Goal: Use online tool/utility: Utilize a website feature to perform a specific function

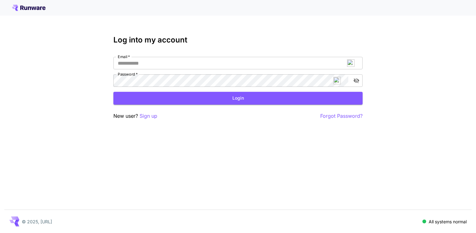
type input "**********"
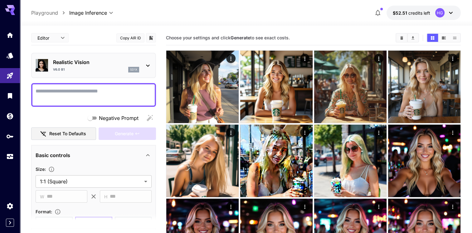
click at [5, 54] on link at bounding box center [10, 55] width 20 height 15
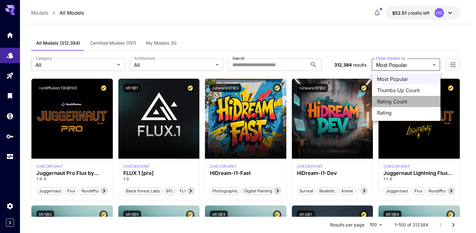
click at [401, 102] on span "Rating Count" at bounding box center [406, 101] width 59 height 7
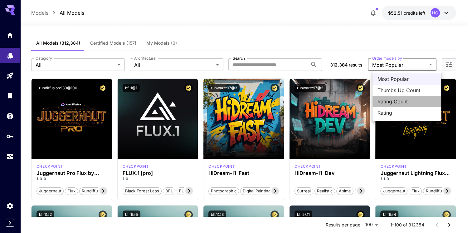
type input "**********"
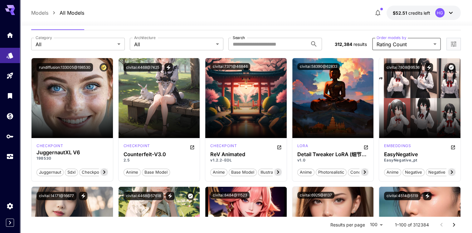
scroll to position [31, 0]
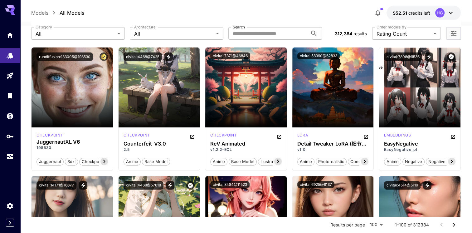
click at [72, 108] on div "Launch in Playground" at bounding box center [71, 87] width 81 height 80
click at [82, 88] on span "Launch in Playground" at bounding box center [68, 87] width 47 height 5
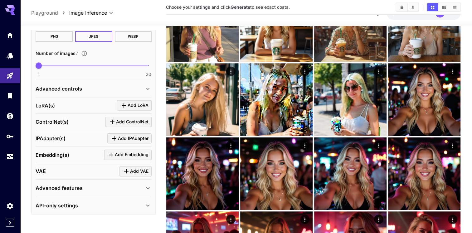
scroll to position [62, 0]
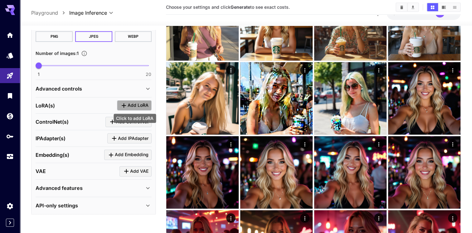
click at [124, 104] on icon "Click to add LoRA" at bounding box center [124, 105] width 4 height 4
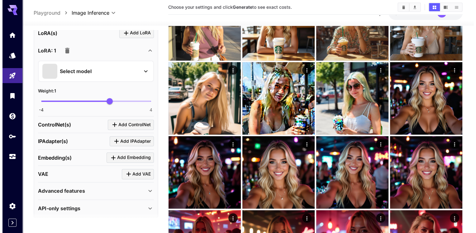
scroll to position [259, 0]
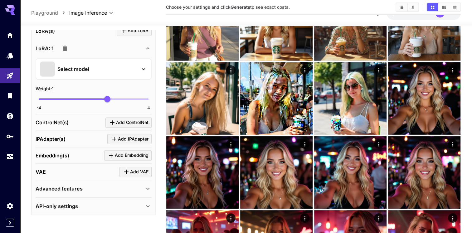
click at [140, 65] on icon at bounding box center [143, 68] width 7 height 7
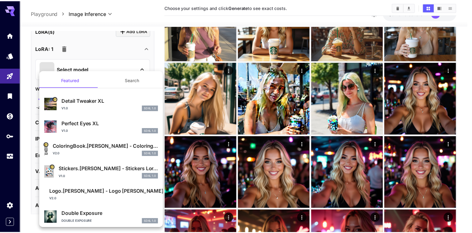
scroll to position [0, 0]
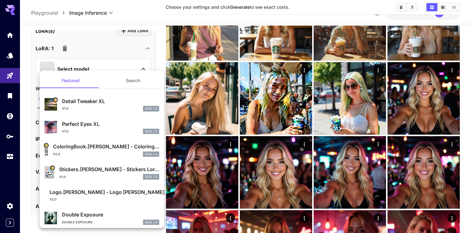
click at [90, 46] on div at bounding box center [238, 116] width 476 height 233
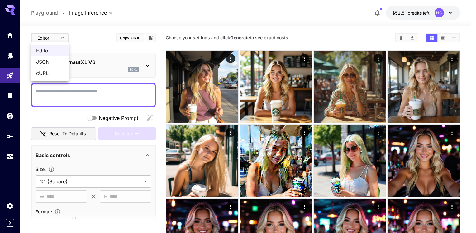
click at [54, 60] on span "JSON" at bounding box center [49, 61] width 27 height 7
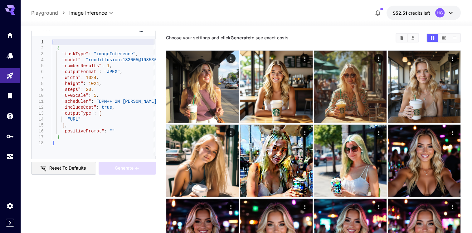
click at [62, 165] on button "Reset to defaults" at bounding box center [63, 168] width 65 height 13
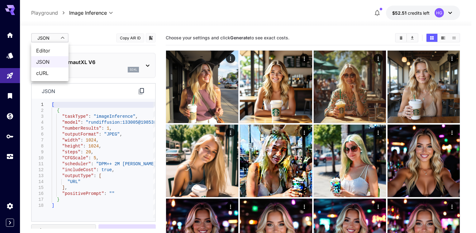
click at [53, 72] on span "cURL" at bounding box center [49, 72] width 27 height 7
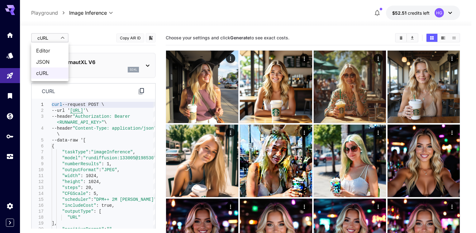
click at [47, 51] on span "Editor" at bounding box center [49, 50] width 27 height 7
type input "****"
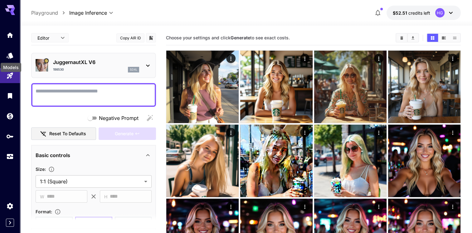
click at [11, 58] on div "Models" at bounding box center [11, 65] width 22 height 14
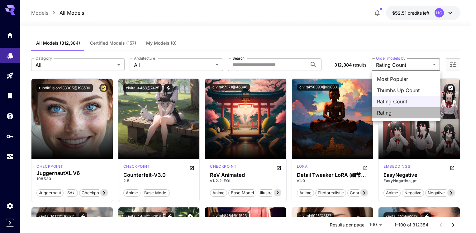
click at [388, 112] on span "Rating" at bounding box center [406, 112] width 59 height 7
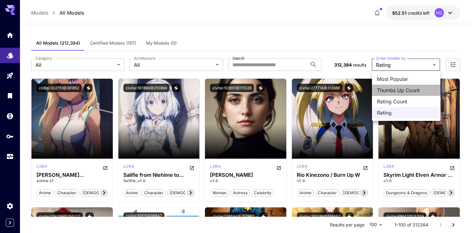
click at [387, 87] on span "Thumbs Up Count" at bounding box center [406, 89] width 59 height 7
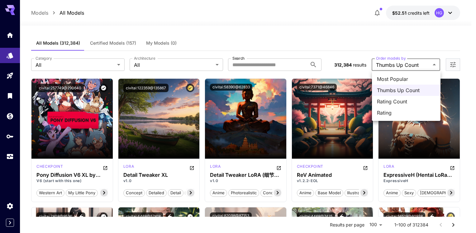
click at [399, 78] on span "Most Popular" at bounding box center [406, 78] width 59 height 7
type input "**********"
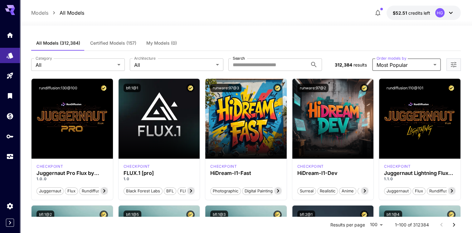
click at [105, 189] on icon at bounding box center [103, 190] width 7 height 7
click at [51, 167] on div "Juggernaut Pro Flux by RunDiffusion" at bounding box center [71, 162] width 81 height 13
click at [75, 172] on h3 "Juggernaut Pro Flux by RunDiffusion" at bounding box center [71, 173] width 71 height 6
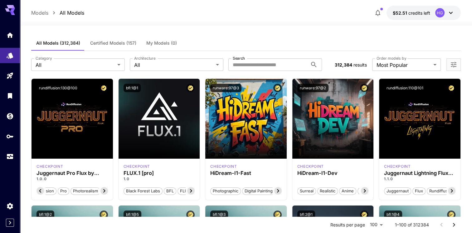
click at [70, 102] on div "Launch in Playground" at bounding box center [71, 119] width 81 height 80
click at [56, 87] on button "rundiffusion:130@100" at bounding box center [57, 88] width 43 height 8
click at [69, 108] on div "Launch in Playground" at bounding box center [71, 119] width 81 height 80
click at [70, 118] on span "Launch in Playground" at bounding box center [68, 118] width 47 height 5
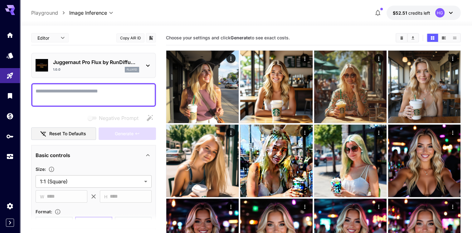
click at [150, 63] on icon at bounding box center [147, 65] width 7 height 7
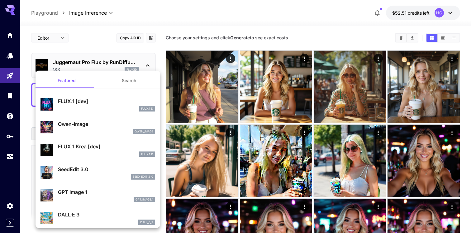
click at [150, 63] on div at bounding box center [238, 116] width 476 height 233
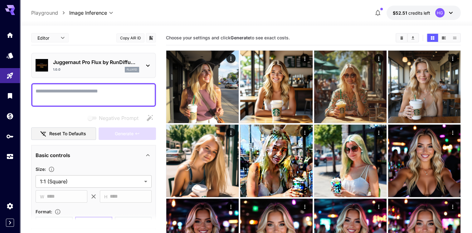
click at [118, 94] on textarea "Negative Prompt" at bounding box center [94, 94] width 116 height 15
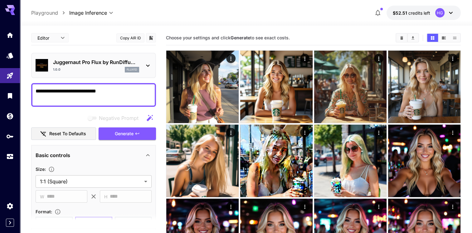
type textarea "**********"
click at [129, 134] on span "Generate" at bounding box center [124, 134] width 19 height 8
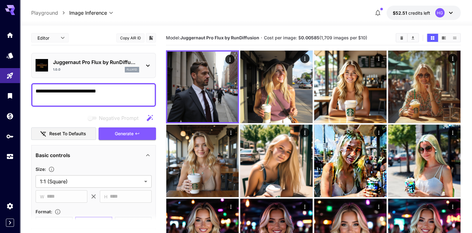
click at [126, 130] on span "Generate" at bounding box center [124, 134] width 19 height 8
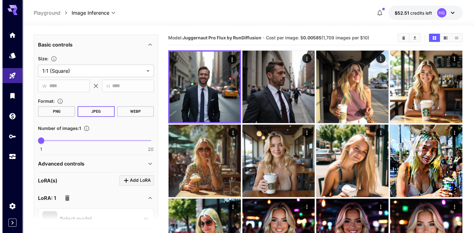
scroll to position [125, 0]
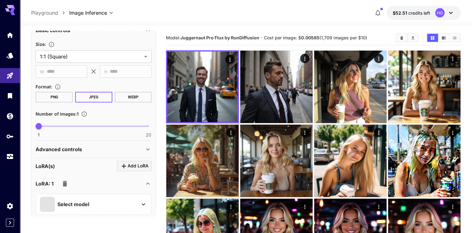
click at [116, 204] on div "Select model" at bounding box center [88, 203] width 97 height 15
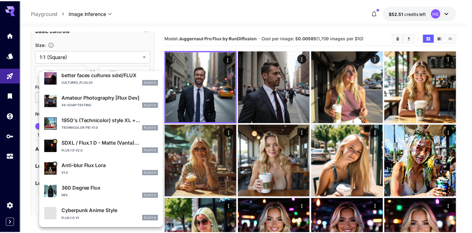
scroll to position [0, 0]
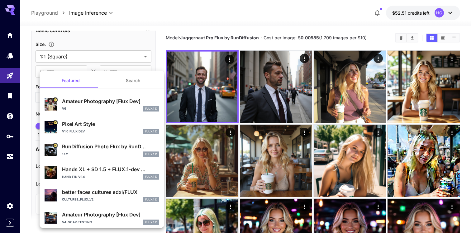
click at [102, 46] on div at bounding box center [238, 116] width 476 height 233
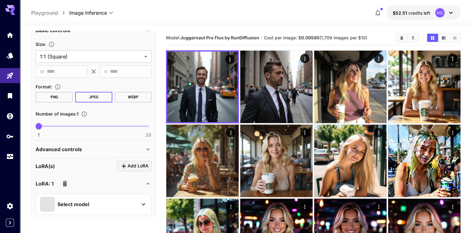
click at [143, 182] on div "LoRA: 1" at bounding box center [90, 183] width 109 height 12
click at [144, 182] on icon at bounding box center [147, 183] width 7 height 7
click at [145, 182] on icon at bounding box center [147, 183] width 7 height 7
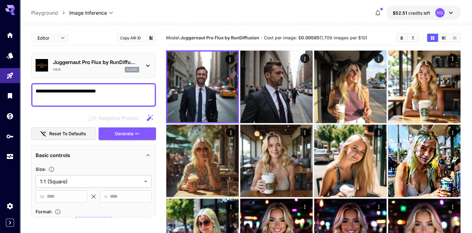
click at [137, 66] on div "Juggernaut Pro Flux by RunDiffu... 1.0.0 flux1d" at bounding box center [96, 65] width 86 height 14
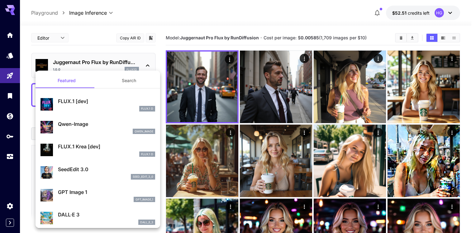
click at [111, 83] on button "Search" at bounding box center [129, 80] width 62 height 15
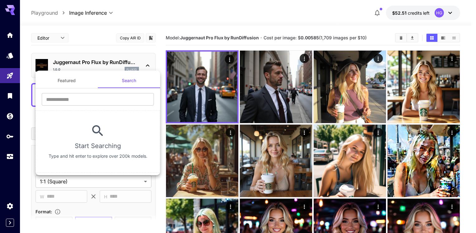
click at [72, 85] on button "Featured" at bounding box center [67, 80] width 62 height 15
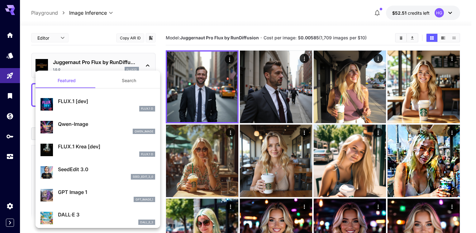
click at [93, 124] on p "Qwen-Image" at bounding box center [106, 123] width 97 height 7
type input "**"
type input "***"
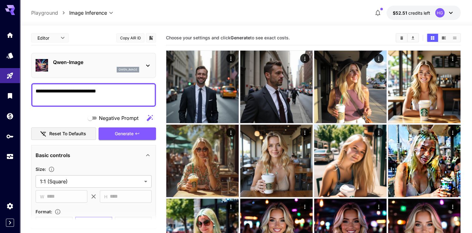
click at [121, 131] on span "Generate" at bounding box center [124, 134] width 19 height 8
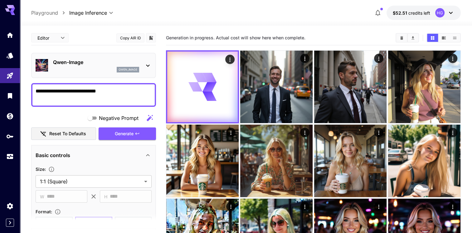
click at [274, 74] on img at bounding box center [276, 87] width 72 height 72
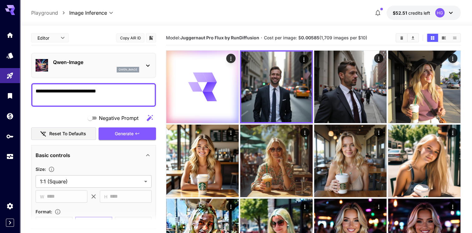
click at [346, 79] on img at bounding box center [350, 87] width 72 height 72
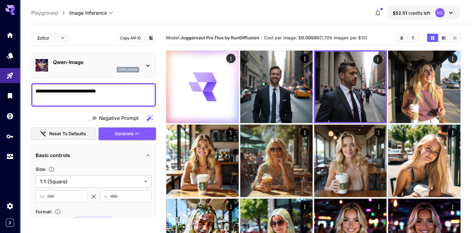
click at [281, 80] on img at bounding box center [276, 87] width 72 height 72
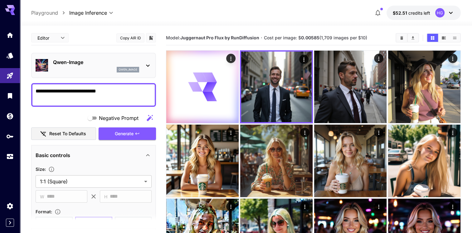
click at [121, 90] on textarea "**********" at bounding box center [94, 94] width 116 height 15
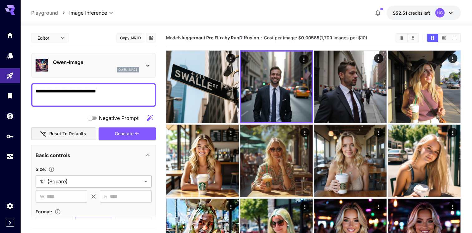
click at [139, 69] on div "Qwen-Image qwen_image" at bounding box center [94, 65] width 116 height 19
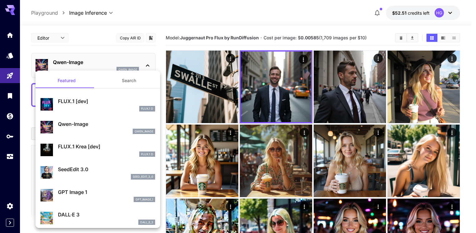
click at [85, 192] on p "GPT Image 1" at bounding box center [106, 191] width 97 height 7
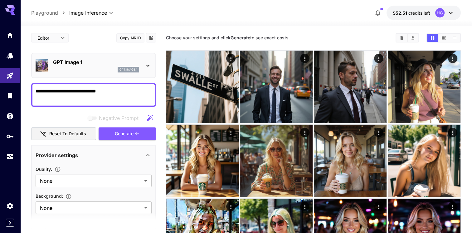
click at [126, 131] on span "Generate" at bounding box center [124, 134] width 19 height 8
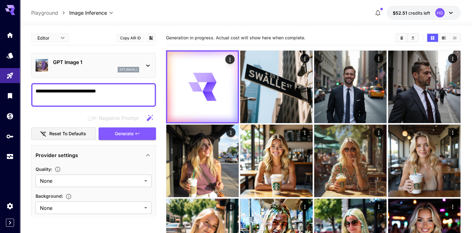
click at [119, 64] on p "GPT Image 1" at bounding box center [96, 61] width 86 height 7
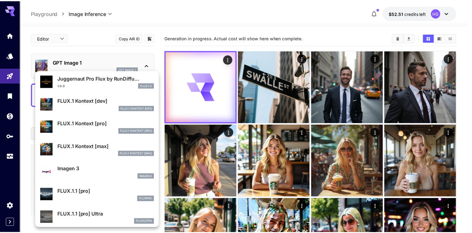
scroll to position [220, 0]
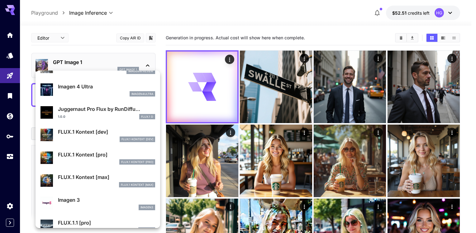
drag, startPoint x: 69, startPoint y: 110, endPoint x: 95, endPoint y: 97, distance: 29.4
click at [69, 110] on p "Juggernaut Pro Flux by RunDiffu..." at bounding box center [106, 108] width 97 height 7
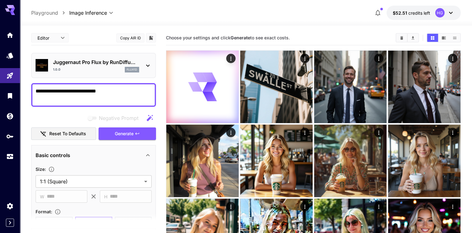
click at [113, 90] on textarea "**********" at bounding box center [94, 94] width 116 height 15
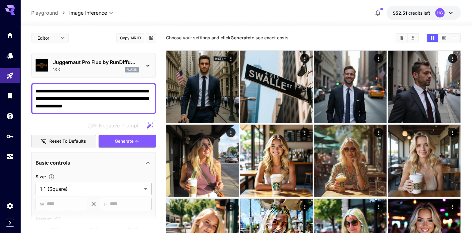
click at [91, 107] on textarea "**********" at bounding box center [94, 98] width 116 height 22
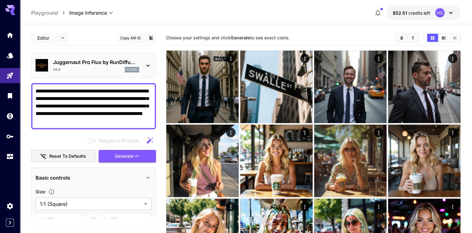
click at [128, 156] on span "Generate" at bounding box center [124, 156] width 19 height 8
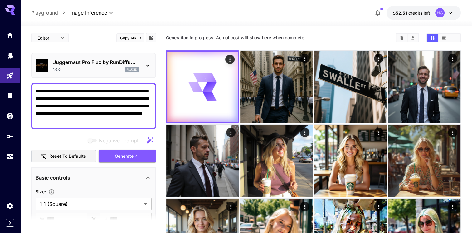
click at [433, 80] on img at bounding box center [424, 87] width 72 height 72
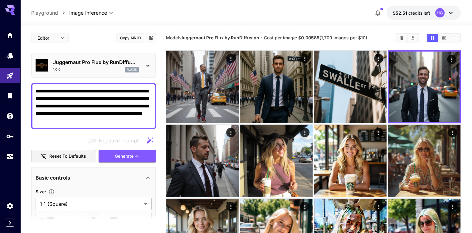
click at [221, 87] on img at bounding box center [202, 87] width 72 height 72
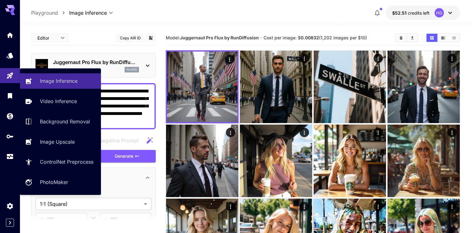
drag, startPoint x: 90, startPoint y: 118, endPoint x: 14, endPoint y: 83, distance: 83.3
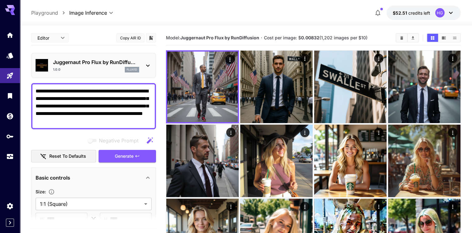
type textarea "**********"
click at [88, 65] on p "Juggernaut Pro Flux by RunDiffu..." at bounding box center [96, 61] width 86 height 7
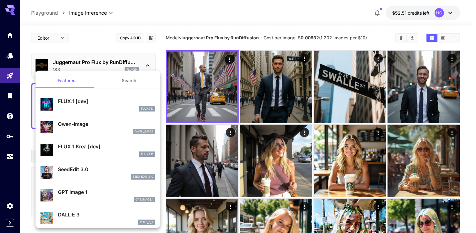
click at [6, 77] on div at bounding box center [238, 116] width 476 height 233
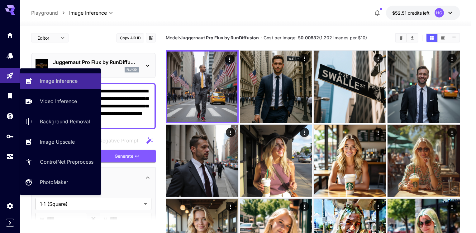
click at [11, 75] on icon "Playground" at bounding box center [10, 76] width 6 height 6
click at [55, 83] on p "Image Inference" at bounding box center [59, 80] width 38 height 7
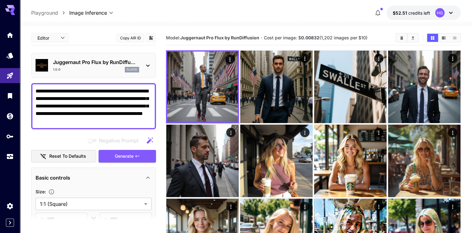
click at [7, 54] on icon "Models" at bounding box center [9, 55] width 7 height 7
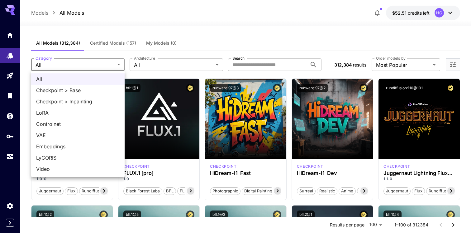
click at [103, 65] on div at bounding box center [238, 116] width 476 height 233
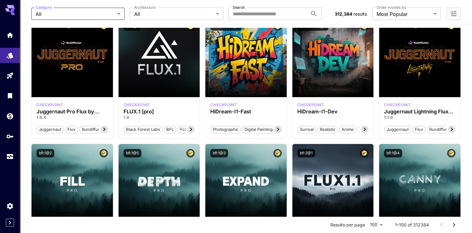
scroll to position [62, 0]
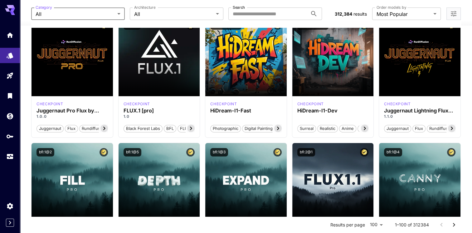
click at [164, 93] on div "Launch in Playground" at bounding box center [158, 56] width 81 height 80
click at [161, 57] on span "Launch in Playground" at bounding box center [155, 56] width 47 height 5
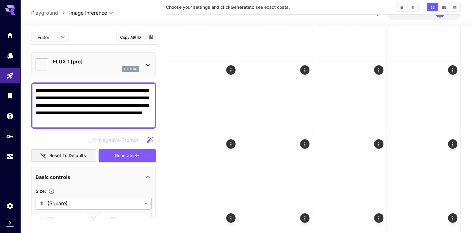
type input "**"
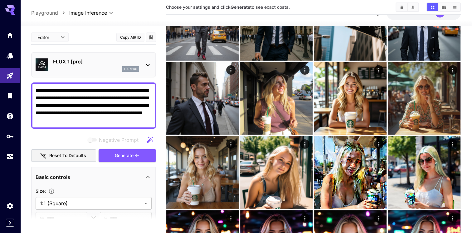
drag, startPoint x: 93, startPoint y: 118, endPoint x: 112, endPoint y: 88, distance: 35.6
click at [112, 88] on textarea "**********" at bounding box center [94, 105] width 116 height 37
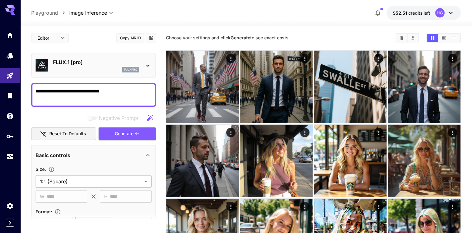
click at [131, 131] on span "Generate" at bounding box center [124, 134] width 19 height 8
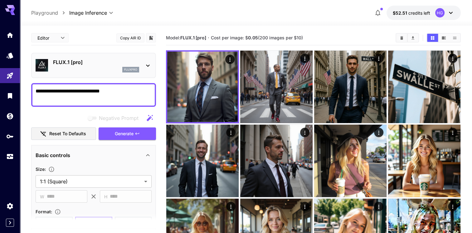
click at [147, 61] on div at bounding box center [147, 65] width 7 height 8
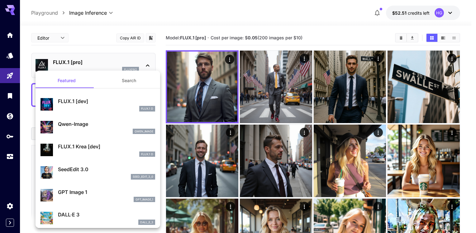
click at [147, 61] on div at bounding box center [238, 116] width 476 height 233
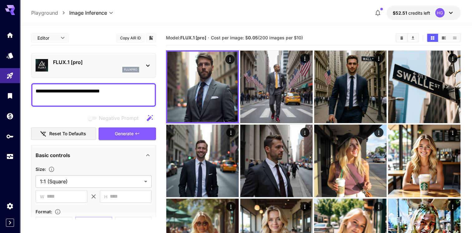
drag, startPoint x: 117, startPoint y: 90, endPoint x: 87, endPoint y: 95, distance: 30.3
click at [87, 95] on textarea "**********" at bounding box center [94, 94] width 116 height 15
click at [132, 137] on button "Generate" at bounding box center [127, 133] width 57 height 13
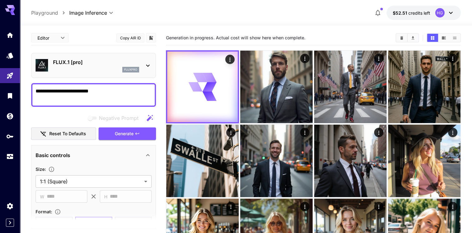
drag, startPoint x: 60, startPoint y: 91, endPoint x: 30, endPoint y: 91, distance: 29.9
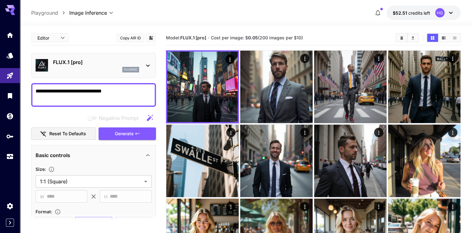
click at [134, 135] on button "Generate" at bounding box center [127, 133] width 57 height 13
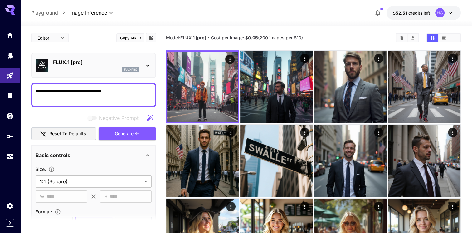
drag, startPoint x: 74, startPoint y: 91, endPoint x: 50, endPoint y: 93, distance: 24.4
click at [50, 93] on textarea "**********" at bounding box center [94, 94] width 116 height 15
click at [125, 130] on span "Generate" at bounding box center [124, 134] width 19 height 8
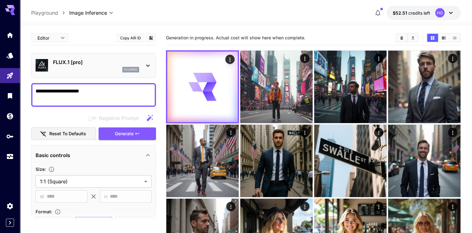
drag, startPoint x: 89, startPoint y: 94, endPoint x: 31, endPoint y: 93, distance: 57.4
click at [31, 93] on div "**********" at bounding box center [93, 95] width 125 height 24
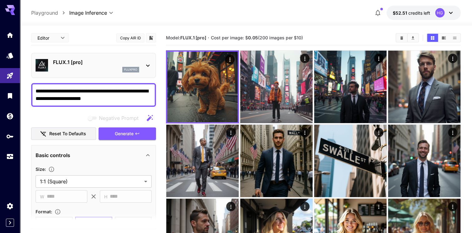
type textarea "**********"
click at [136, 129] on button "Generate" at bounding box center [127, 133] width 57 height 13
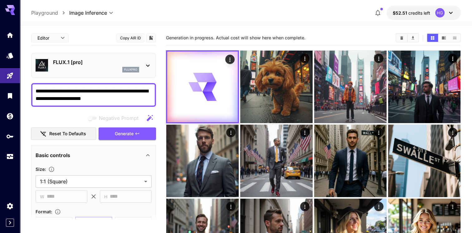
click at [142, 65] on div "FLUX.1 [pro] fluxpro" at bounding box center [94, 65] width 116 height 19
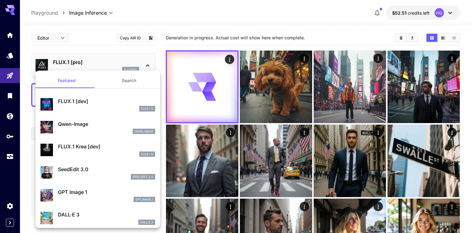
click at [142, 63] on div at bounding box center [238, 116] width 476 height 233
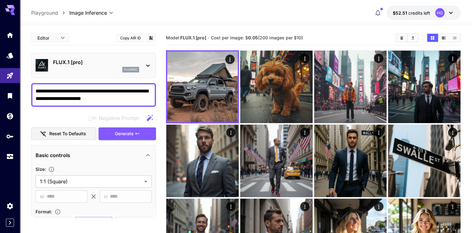
click at [8, 60] on link at bounding box center [10, 55] width 20 height 15
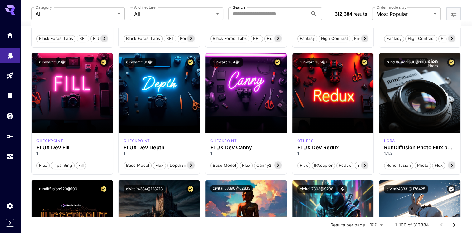
scroll to position [281, 0]
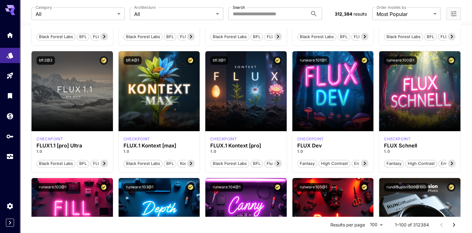
click at [70, 88] on span "Launch in Playground" at bounding box center [68, 90] width 47 height 5
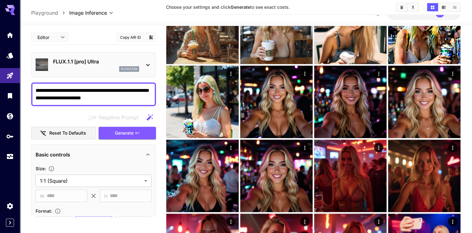
click at [138, 134] on icon "button" at bounding box center [137, 132] width 5 height 5
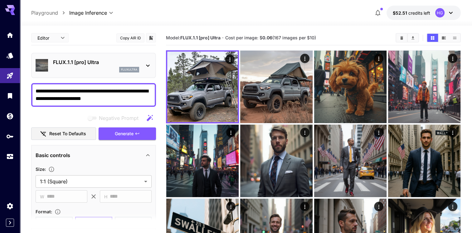
click at [10, 59] on link at bounding box center [10, 55] width 20 height 15
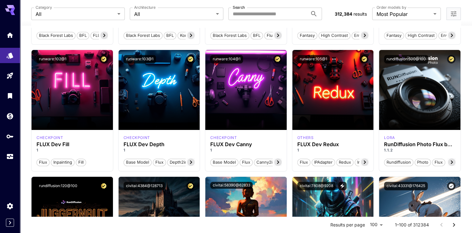
scroll to position [405, 0]
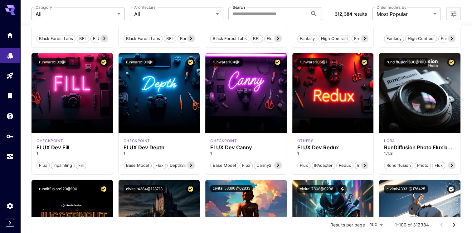
click at [422, 92] on span "Launch in Playground" at bounding box center [416, 92] width 47 height 5
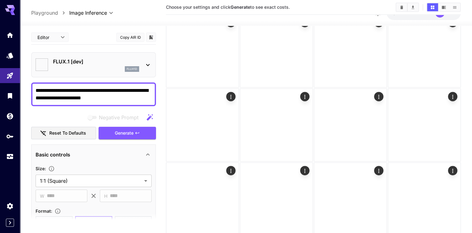
type input "**********"
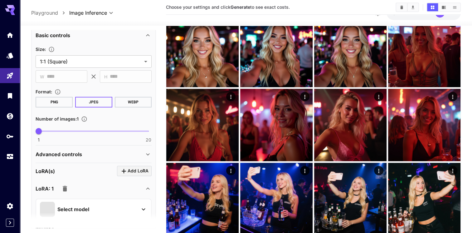
scroll to position [156, 0]
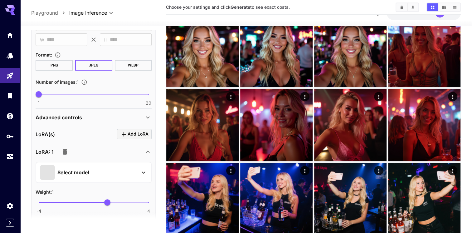
click at [65, 152] on icon "button" at bounding box center [65, 152] width 4 height 6
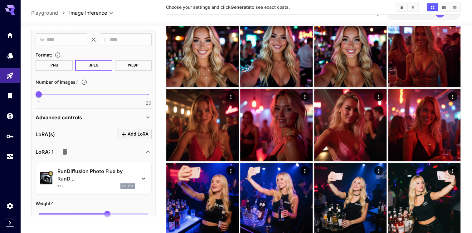
click at [86, 150] on div "LoRA: 1" at bounding box center [90, 151] width 109 height 12
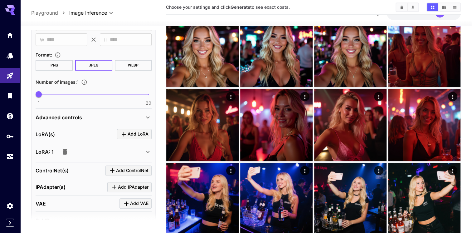
click at [127, 153] on div "LoRA: 1" at bounding box center [90, 151] width 109 height 12
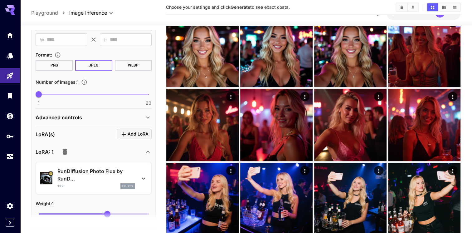
click at [137, 171] on div "RunDiffusion Photo Flux by RunD... 1.1.2 flux1d" at bounding box center [93, 178] width 107 height 27
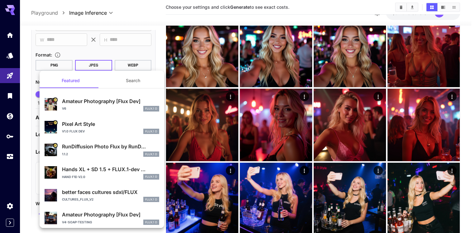
click at [143, 52] on div at bounding box center [238, 116] width 476 height 233
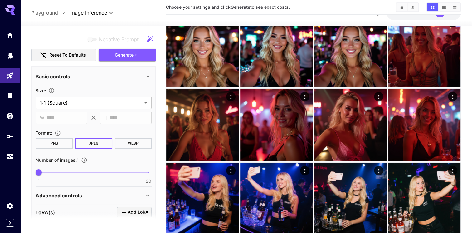
scroll to position [0, 0]
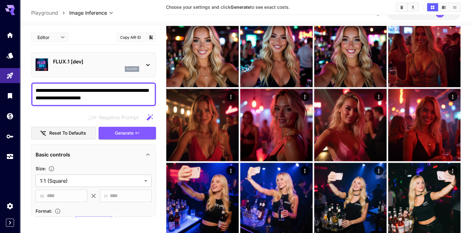
drag, startPoint x: 115, startPoint y: 98, endPoint x: 53, endPoint y: 98, distance: 61.7
click at [53, 98] on textarea "**********" at bounding box center [94, 94] width 116 height 15
type textarea "**********"
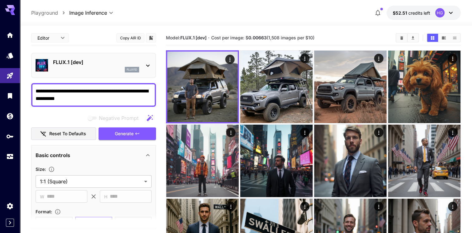
click at [6, 56] on link at bounding box center [10, 55] width 20 height 15
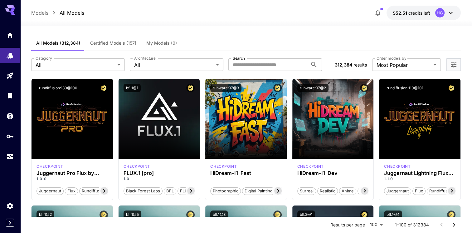
click at [104, 41] on span "Certified Models (157)" at bounding box center [113, 43] width 46 height 6
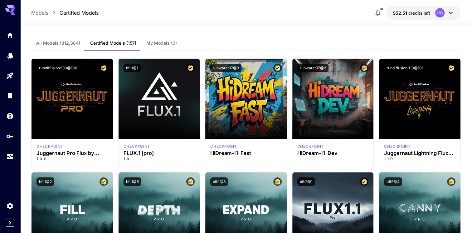
click at [76, 97] on span "Launch in Playground" at bounding box center [68, 98] width 47 height 5
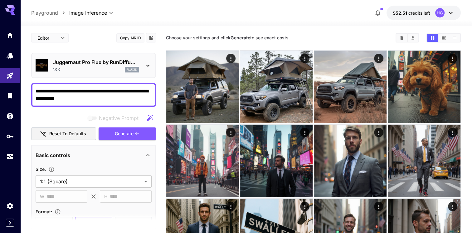
click at [363, 85] on img at bounding box center [350, 87] width 72 height 72
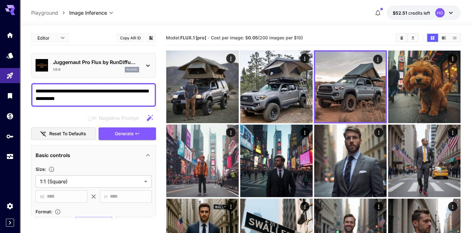
click at [283, 87] on img at bounding box center [276, 87] width 72 height 72
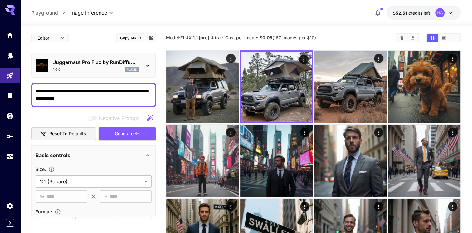
click at [194, 82] on img at bounding box center [202, 87] width 72 height 72
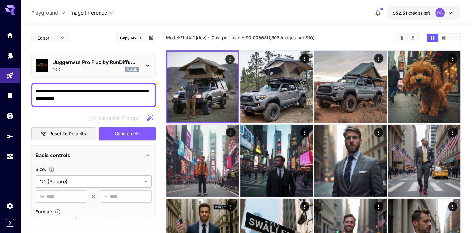
click at [407, 81] on img at bounding box center [424, 87] width 72 height 72
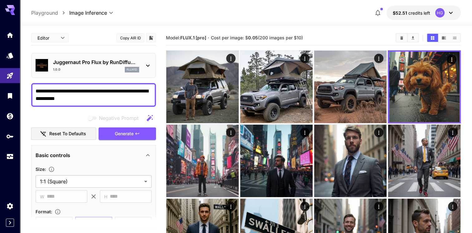
click at [192, 150] on img at bounding box center [202, 160] width 72 height 72
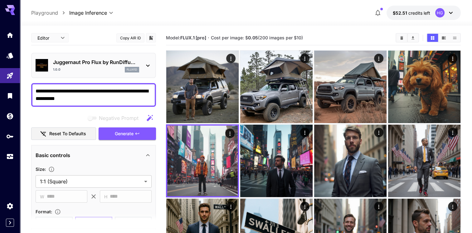
click at [282, 148] on img at bounding box center [276, 160] width 72 height 72
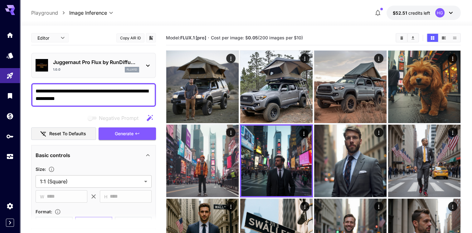
click at [367, 156] on img at bounding box center [350, 160] width 72 height 72
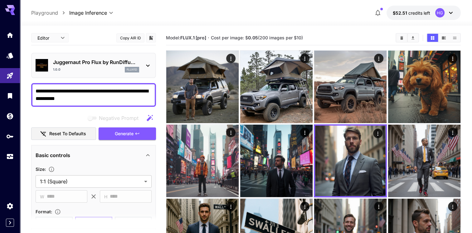
click at [454, 166] on img at bounding box center [424, 160] width 72 height 72
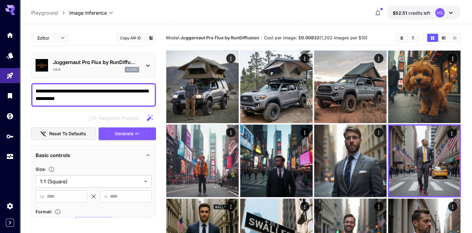
drag, startPoint x: 77, startPoint y: 99, endPoint x: 35, endPoint y: 89, distance: 42.9
click at [36, 89] on textarea "**********" at bounding box center [94, 94] width 116 height 15
type textarea "*"
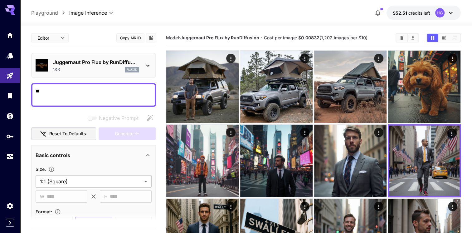
type textarea "*"
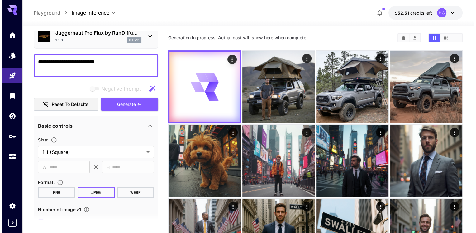
scroll to position [94, 0]
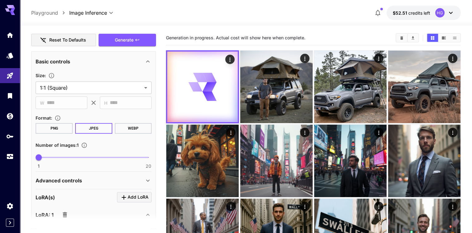
type textarea "**********"
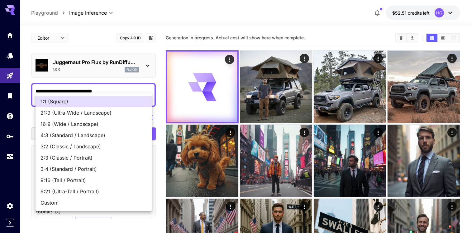
scroll to position [94, 0]
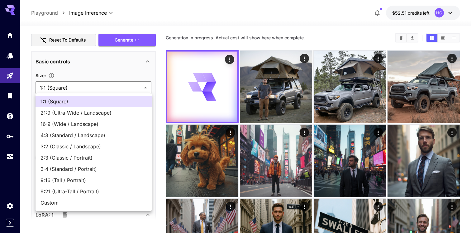
click at [67, 178] on span "9:16 (Tall / Portrait)" at bounding box center [94, 179] width 106 height 7
type input "**********"
type input "***"
type input "****"
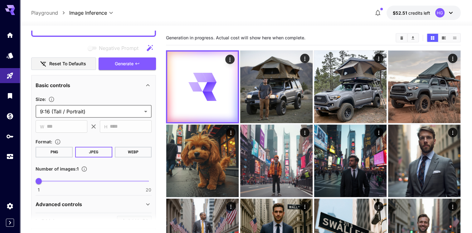
scroll to position [0, 0]
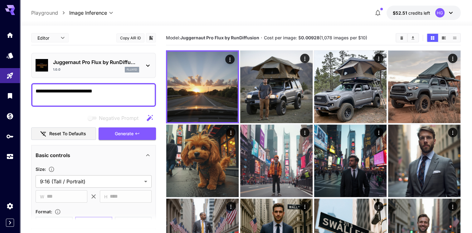
drag, startPoint x: 110, startPoint y: 90, endPoint x: 22, endPoint y: 90, distance: 88.2
type textarea "**********"
click at [121, 135] on span "Generate" at bounding box center [124, 134] width 19 height 8
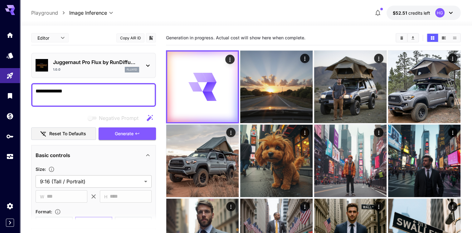
drag, startPoint x: 76, startPoint y: 90, endPoint x: 30, endPoint y: 92, distance: 46.2
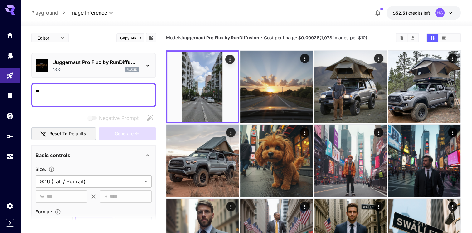
type textarea "*"
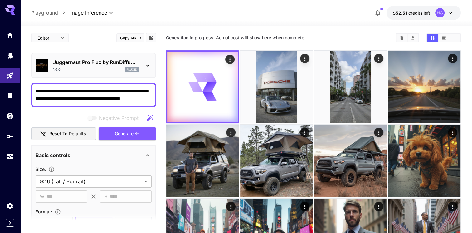
type textarea "**********"
click at [288, 84] on img at bounding box center [276, 87] width 72 height 72
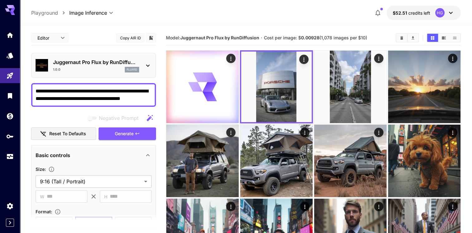
click at [201, 77] on icon at bounding box center [200, 77] width 14 height 10
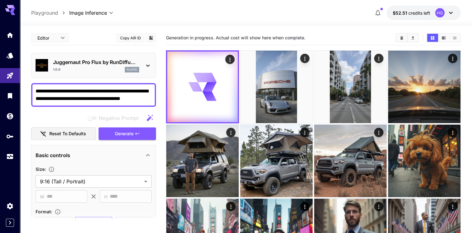
click at [142, 64] on div "Juggernaut Pro Flux by RunDiffu... 1.0.0 flux1d" at bounding box center [94, 65] width 116 height 19
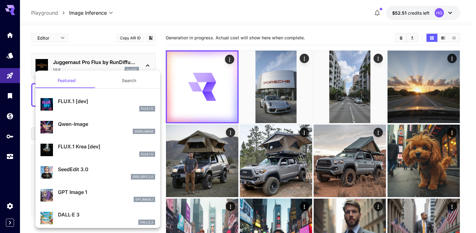
click at [145, 63] on div at bounding box center [238, 116] width 476 height 233
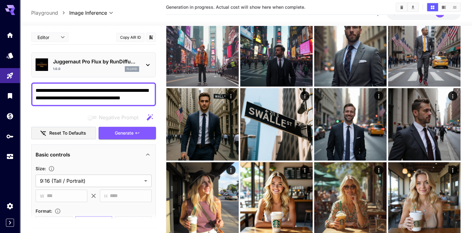
scroll to position [218, 0]
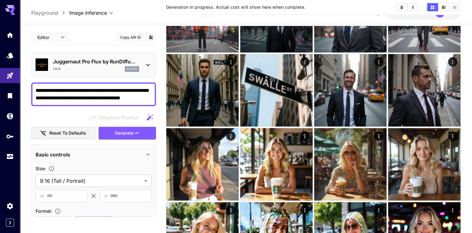
click at [271, 105] on img at bounding box center [276, 90] width 72 height 72
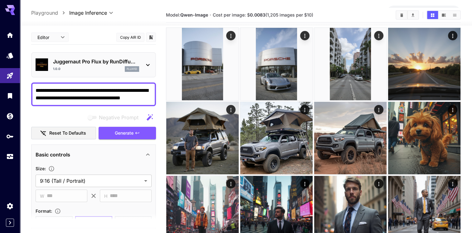
scroll to position [0, 0]
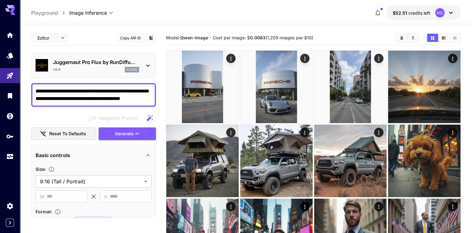
click at [283, 96] on img at bounding box center [276, 87] width 72 height 72
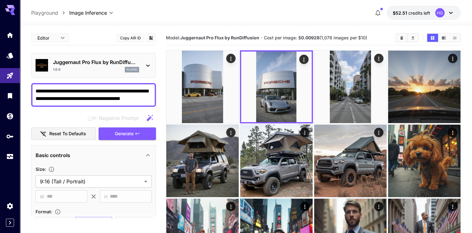
click at [202, 84] on img at bounding box center [202, 87] width 72 height 72
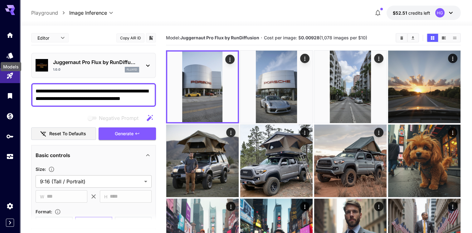
click at [8, 57] on icon "Models" at bounding box center [9, 55] width 7 height 7
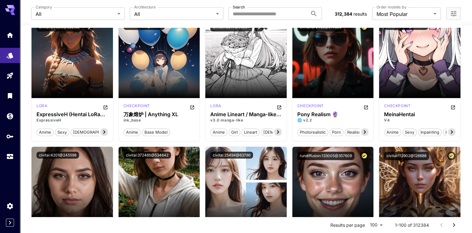
scroll to position [1011, 0]
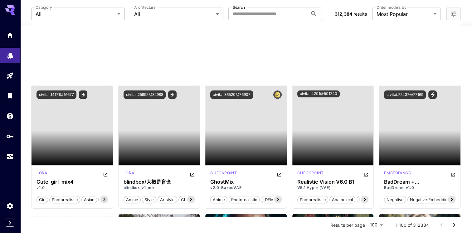
click at [261, 16] on input "Search" at bounding box center [267, 13] width 79 height 12
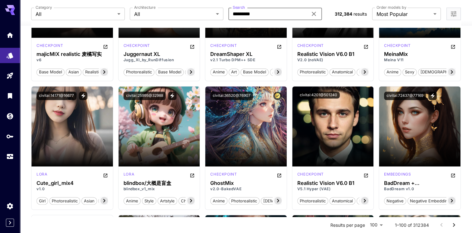
type input "*********"
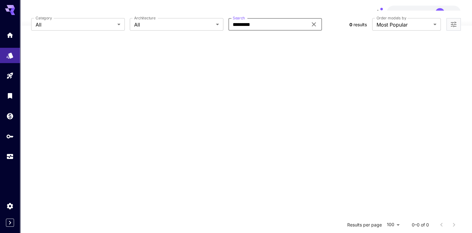
scroll to position [0, 0]
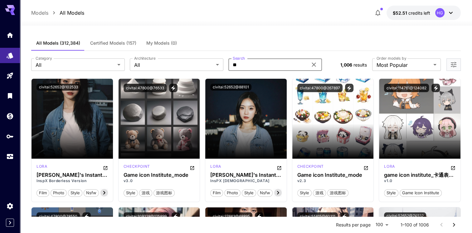
type input "*"
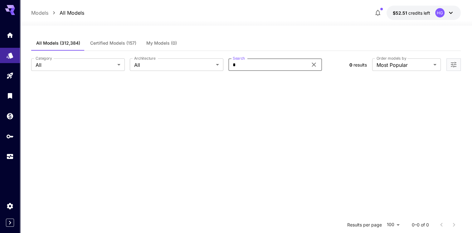
type input "**"
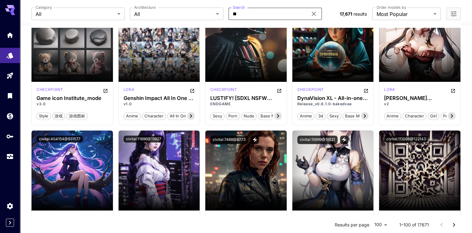
scroll to position [312, 0]
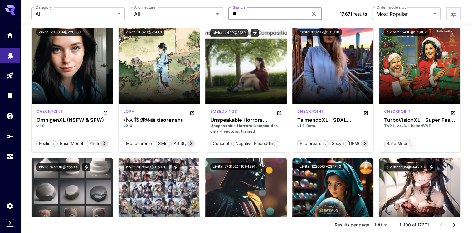
click at [75, 67] on div "Launch in Playground" at bounding box center [72, 64] width 61 height 10
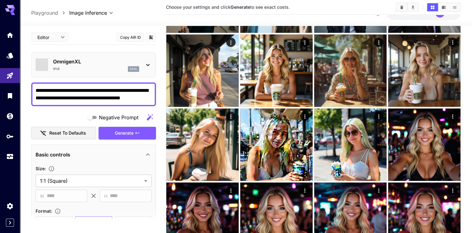
type input "*******"
drag, startPoint x: 138, startPoint y: 98, endPoint x: 33, endPoint y: 90, distance: 106.0
click at [33, 89] on div "**********" at bounding box center [93, 94] width 125 height 24
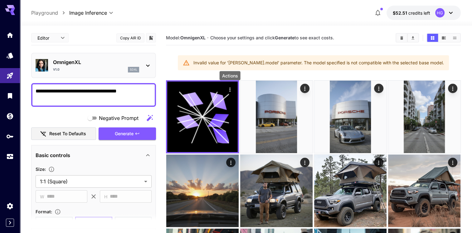
type textarea "**********"
click at [229, 89] on icon "Actions" at bounding box center [230, 89] width 6 height 6
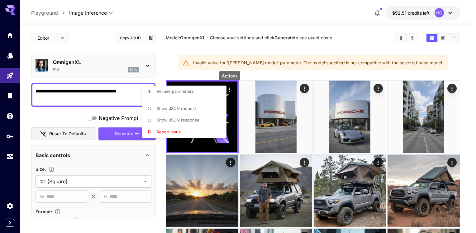
click at [162, 70] on div at bounding box center [238, 116] width 476 height 233
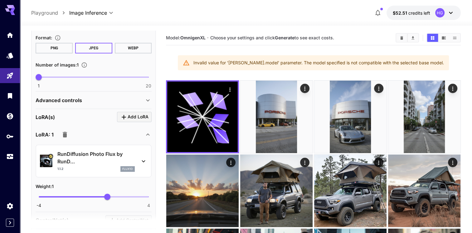
scroll to position [187, 0]
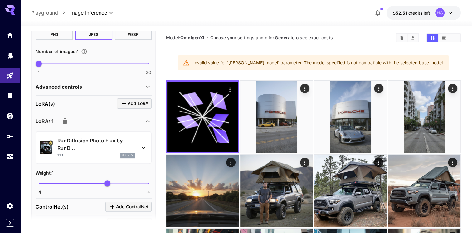
click at [64, 120] on icon "button" at bounding box center [65, 121] width 4 height 6
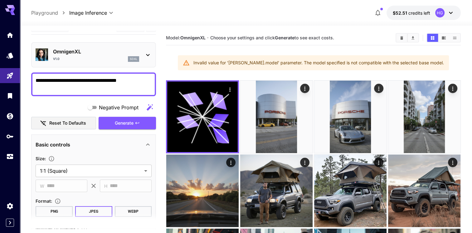
scroll to position [0, 0]
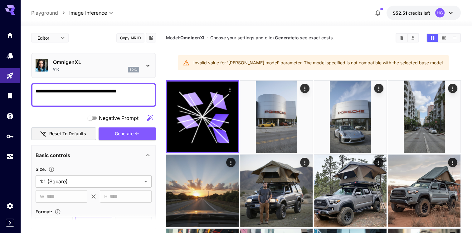
click at [123, 131] on span "Generate" at bounding box center [124, 134] width 19 height 8
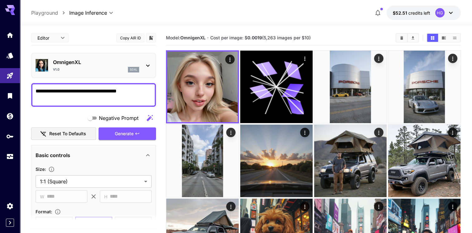
click at [227, 57] on icon "Actions" at bounding box center [230, 59] width 6 height 6
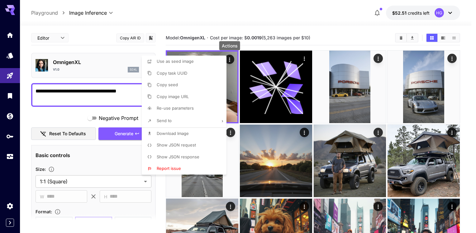
click at [168, 18] on div at bounding box center [238, 116] width 476 height 233
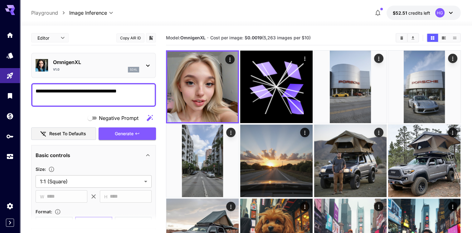
click at [136, 65] on div "OmnigenXL v1.0 sdxl" at bounding box center [96, 65] width 86 height 14
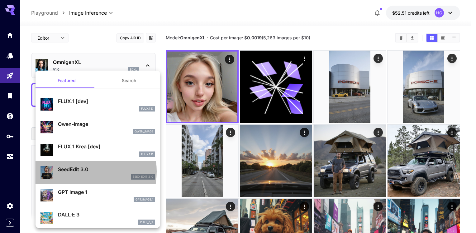
click at [79, 171] on p "SeedEdit 3.0" at bounding box center [106, 168] width 97 height 7
type input "***"
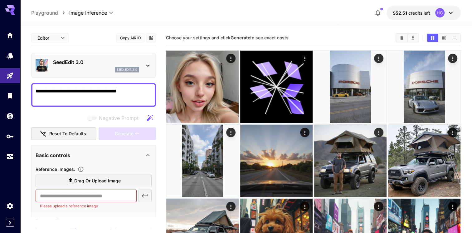
click at [132, 94] on textarea "**********" at bounding box center [94, 94] width 116 height 15
click at [106, 70] on div "seed_edit_3_0" at bounding box center [96, 70] width 86 height 6
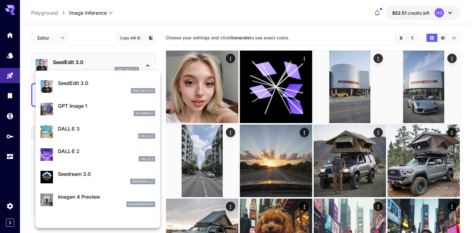
scroll to position [125, 0]
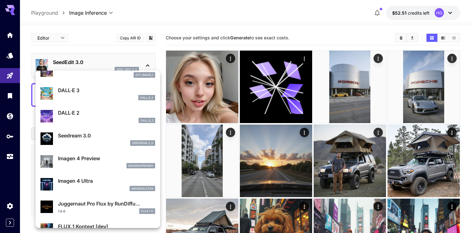
click at [74, 85] on div "DALL·E 3 dall_e_3" at bounding box center [98, 93] width 115 height 19
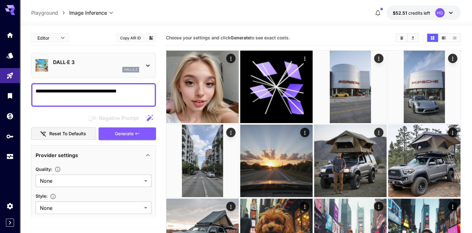
click at [131, 136] on span "Generate" at bounding box center [124, 134] width 19 height 8
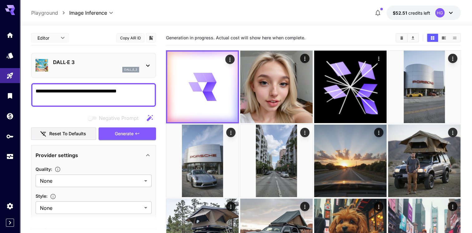
click at [139, 67] on div "DALL·E 3 dall_e_3" at bounding box center [94, 65] width 116 height 19
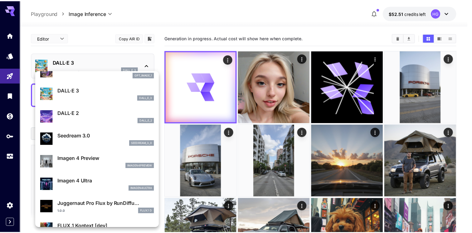
scroll to position [156, 0]
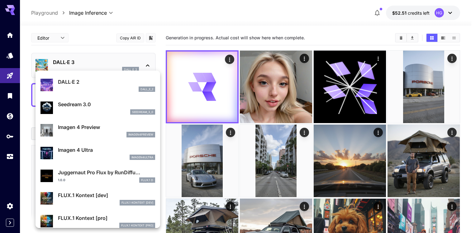
click at [87, 152] on p "Imagen 4 Ultra" at bounding box center [106, 149] width 97 height 7
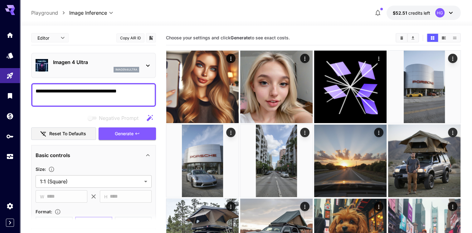
click at [135, 134] on button "Generate" at bounding box center [127, 133] width 57 height 13
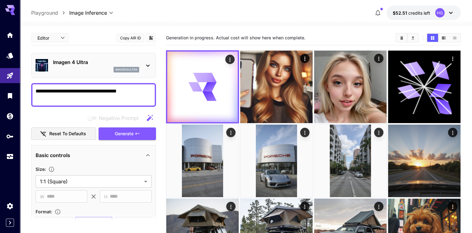
click at [146, 64] on icon at bounding box center [147, 65] width 7 height 7
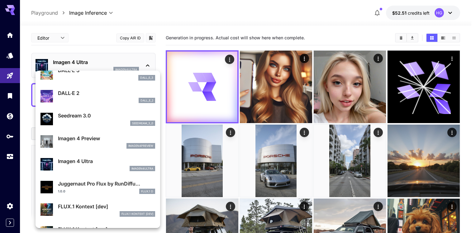
scroll to position [126, 0]
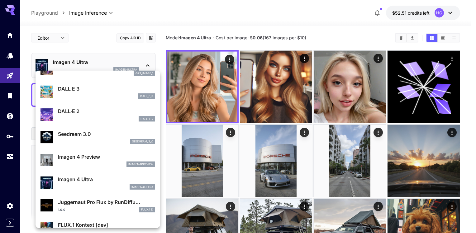
click at [85, 133] on p "Seedream 3.0" at bounding box center [106, 133] width 97 height 7
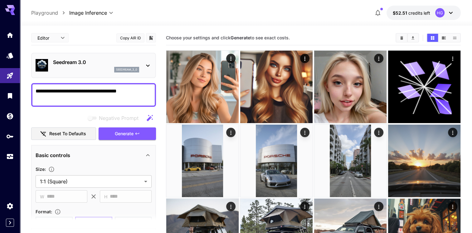
click at [132, 132] on span "Generate" at bounding box center [124, 134] width 19 height 8
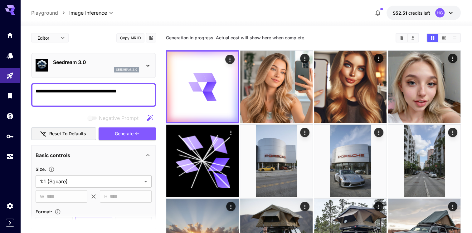
click at [268, 79] on img at bounding box center [276, 87] width 72 height 72
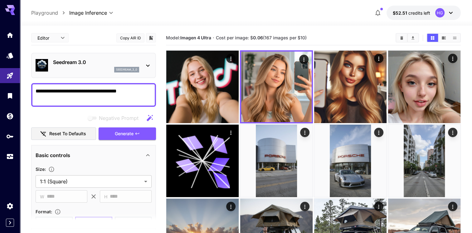
click at [215, 78] on img at bounding box center [202, 87] width 72 height 72
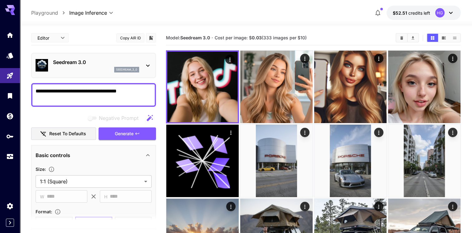
drag, startPoint x: 135, startPoint y: 90, endPoint x: 27, endPoint y: 92, distance: 108.2
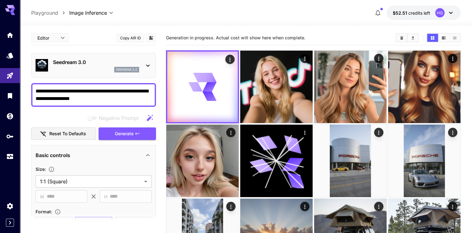
click at [144, 67] on icon at bounding box center [147, 65] width 7 height 7
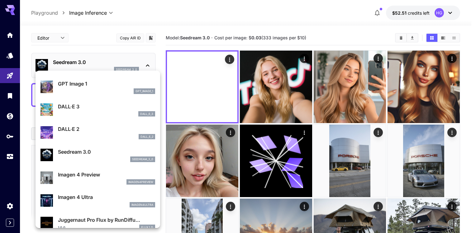
scroll to position [125, 0]
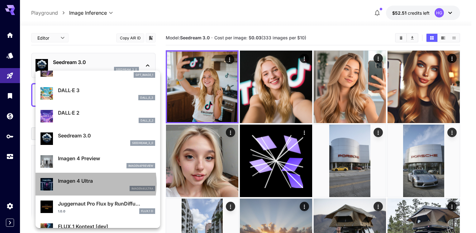
click at [86, 183] on p "Imagen 4 Ultra" at bounding box center [106, 180] width 97 height 7
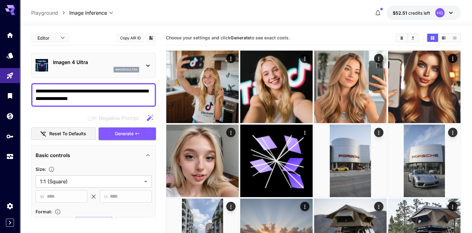
type textarea "**********"
click at [130, 133] on span "Generate" at bounding box center [124, 134] width 19 height 8
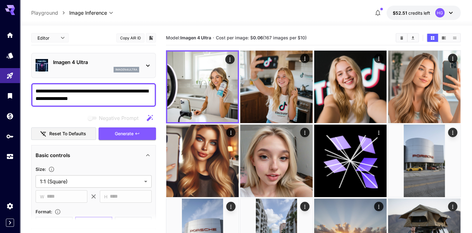
click at [148, 64] on icon at bounding box center [147, 65] width 7 height 7
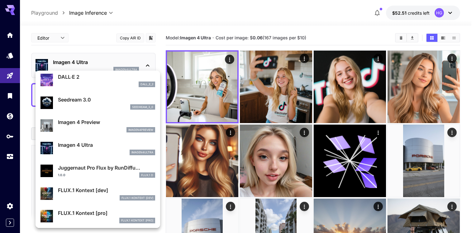
scroll to position [158, 0]
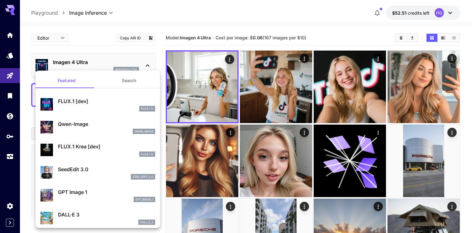
click at [213, 18] on div at bounding box center [238, 116] width 476 height 233
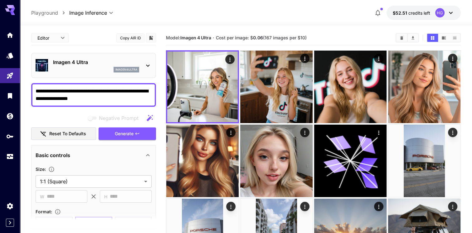
click at [109, 65] on p "Imagen 4 Ultra" at bounding box center [96, 61] width 86 height 7
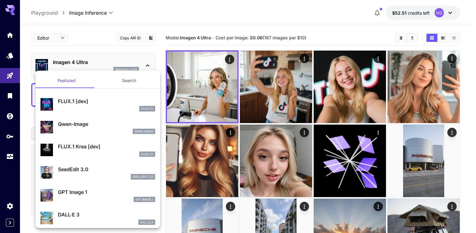
click at [106, 63] on div at bounding box center [238, 116] width 476 height 233
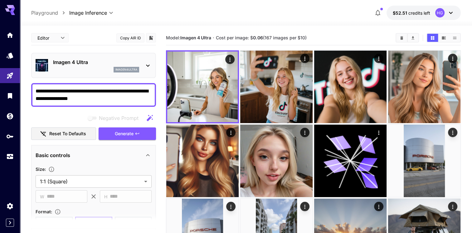
click at [12, 54] on icon "Models" at bounding box center [10, 55] width 7 height 6
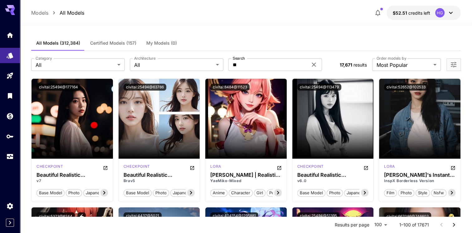
click at [120, 43] on span "Certified Models (157)" at bounding box center [113, 43] width 46 height 6
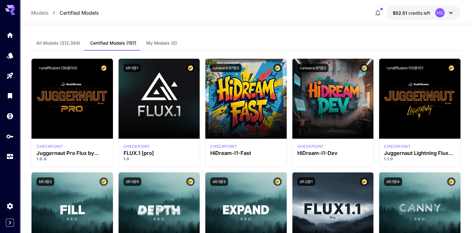
click at [50, 47] on button "All Models (312,384)" at bounding box center [58, 43] width 54 height 15
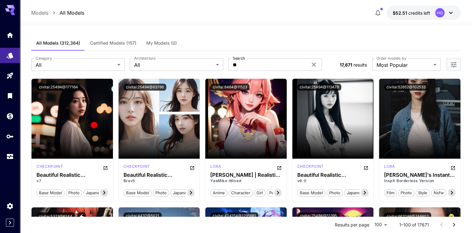
click at [313, 65] on icon at bounding box center [313, 64] width 7 height 7
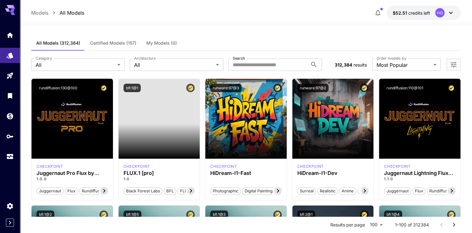
click at [453, 67] on icon "Open more filters" at bounding box center [454, 65] width 6 height 6
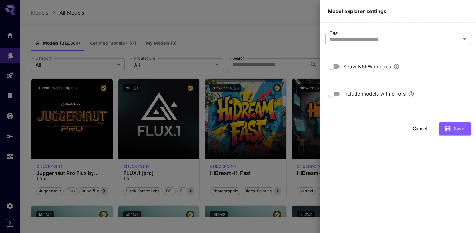
click at [423, 129] on button "Cancel" at bounding box center [420, 128] width 28 height 13
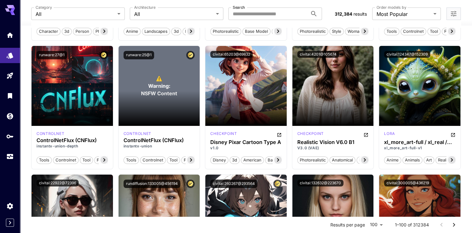
scroll to position [2446, 0]
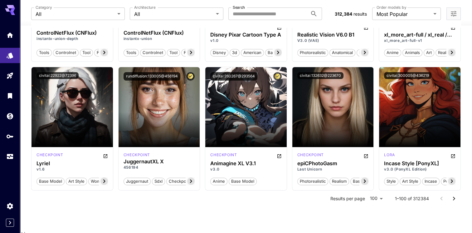
click at [454, 199] on icon "Go to next page" at bounding box center [453, 198] width 7 height 7
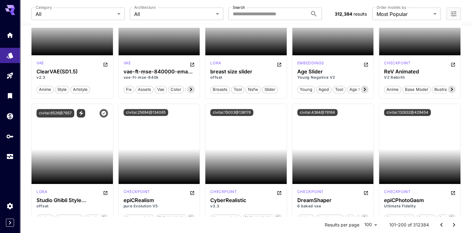
scroll to position [437, 0]
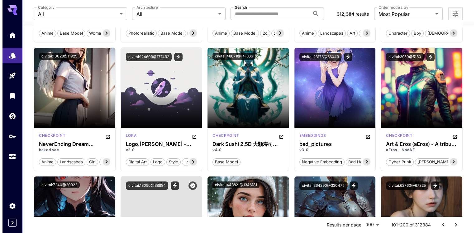
scroll to position [2447, 0]
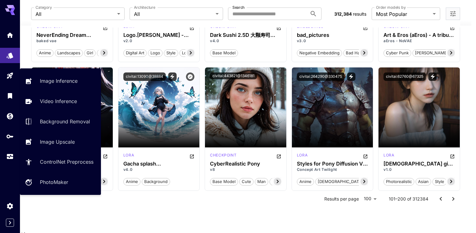
click at [66, 179] on p "PhotoMaker" at bounding box center [54, 181] width 28 height 7
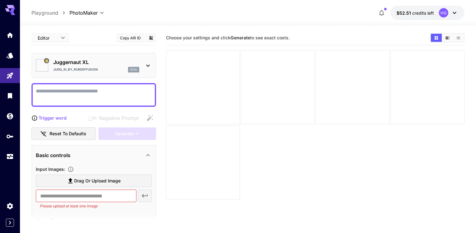
type input "*********"
type input "*******"
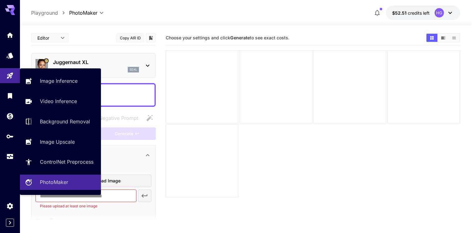
click at [64, 157] on link "ControlNet Preprocess" at bounding box center [60, 161] width 81 height 15
type input "**********"
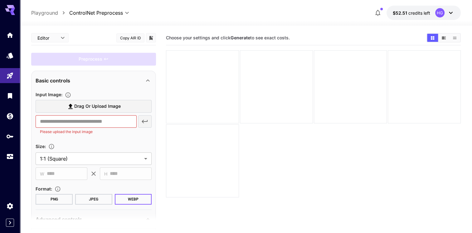
click at [3, 31] on link at bounding box center [10, 34] width 20 height 15
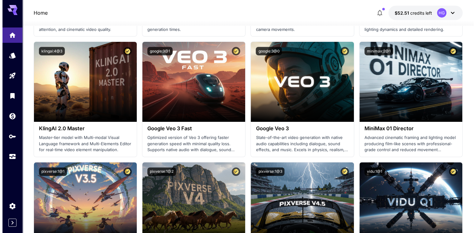
scroll to position [405, 0]
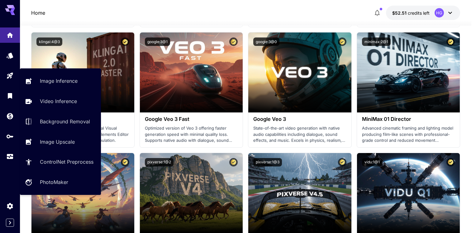
click at [46, 103] on p "Video Inference" at bounding box center [58, 100] width 37 height 7
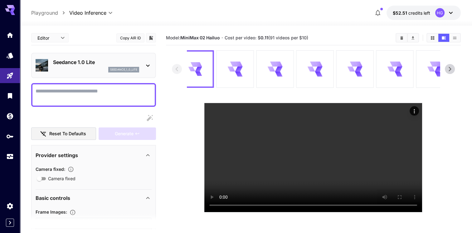
click at [134, 65] on p "Seedance 1.0 Lite" at bounding box center [96, 61] width 86 height 7
